Goal: Use online tool/utility: Utilize a website feature to perform a specific function

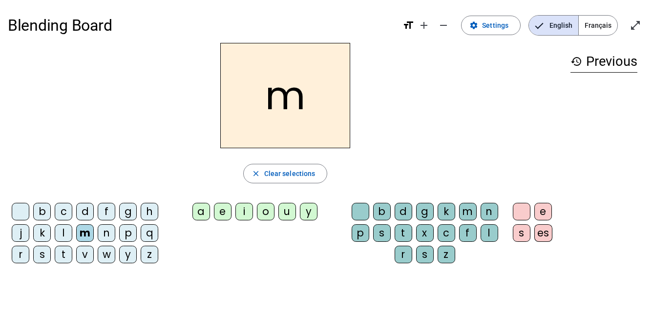
click at [202, 208] on div "a" at bounding box center [201, 212] width 18 height 18
click at [62, 227] on div "l" at bounding box center [64, 234] width 18 height 18
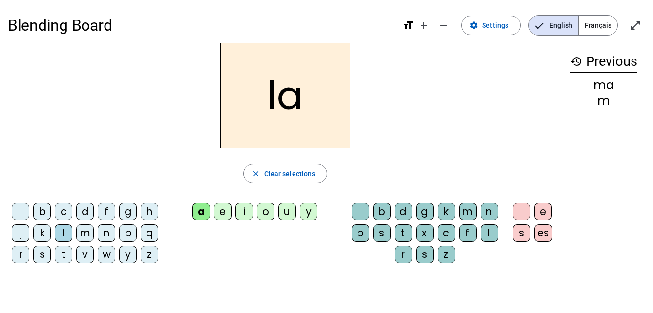
click at [221, 207] on div "e" at bounding box center [223, 212] width 18 height 18
click at [86, 207] on div "d" at bounding box center [85, 212] width 18 height 18
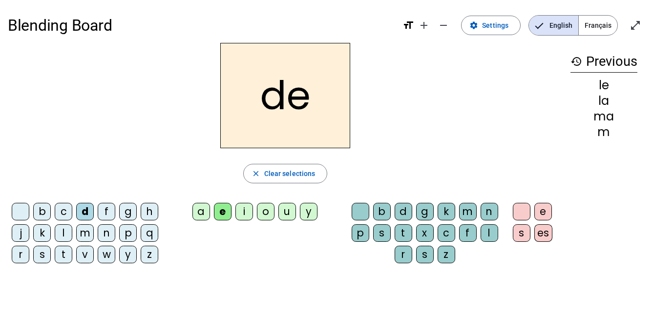
click at [288, 207] on div "u" at bounding box center [287, 212] width 18 height 18
click at [60, 248] on div "t" at bounding box center [64, 255] width 18 height 18
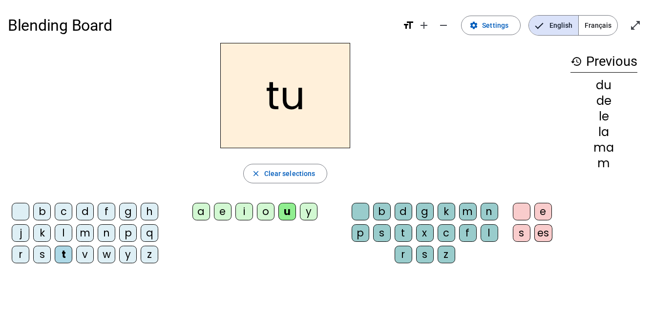
click at [201, 209] on div "a" at bounding box center [201, 212] width 18 height 18
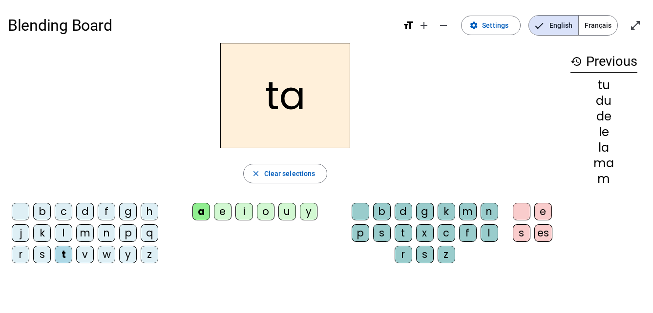
drag, startPoint x: 201, startPoint y: 209, endPoint x: 219, endPoint y: 205, distance: 18.6
click at [219, 205] on div "e" at bounding box center [223, 212] width 18 height 18
click at [83, 227] on div "m" at bounding box center [85, 234] width 18 height 18
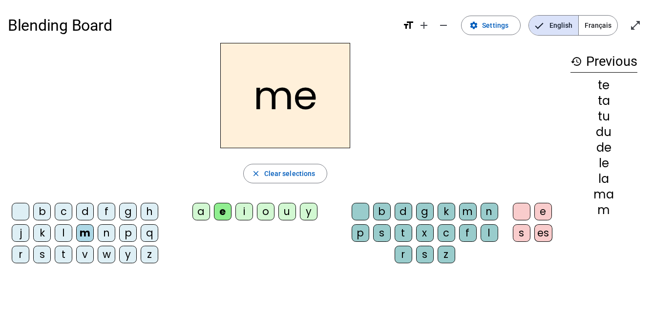
click at [646, 139] on div "Blending Board format_size add remove settings Settings English Français open_i…" at bounding box center [326, 187] width 653 height 374
click at [547, 73] on div "me" at bounding box center [285, 95] width 555 height 105
click at [428, 311] on div "Blending Board format_size add remove settings Settings English Français open_i…" at bounding box center [326, 187] width 653 height 374
drag, startPoint x: 429, startPoint y: 313, endPoint x: 430, endPoint y: 320, distance: 6.9
click at [430, 313] on html "Blending Board format_size add remove settings Settings English Français open_i…" at bounding box center [326, 156] width 653 height 313
